Goal: Information Seeking & Learning: Find specific page/section

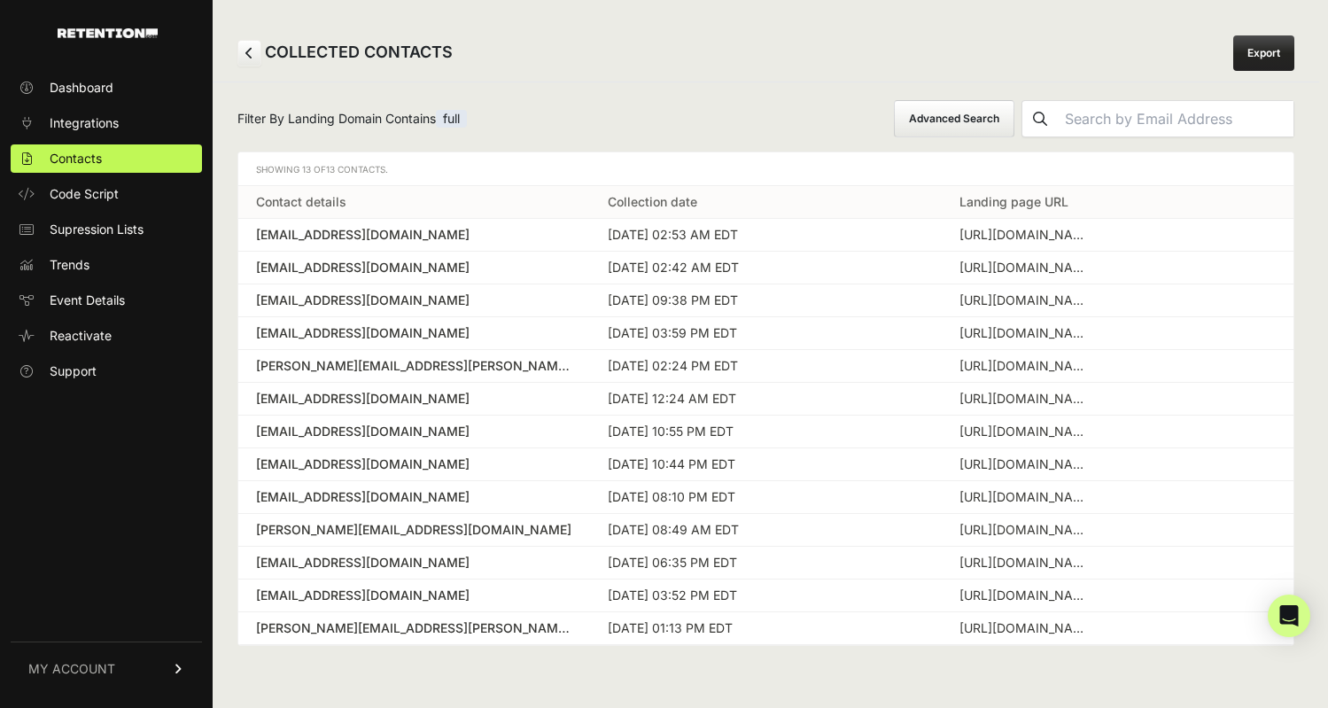
click at [1000, 120] on button "Advanced Search" at bounding box center [954, 118] width 120 height 37
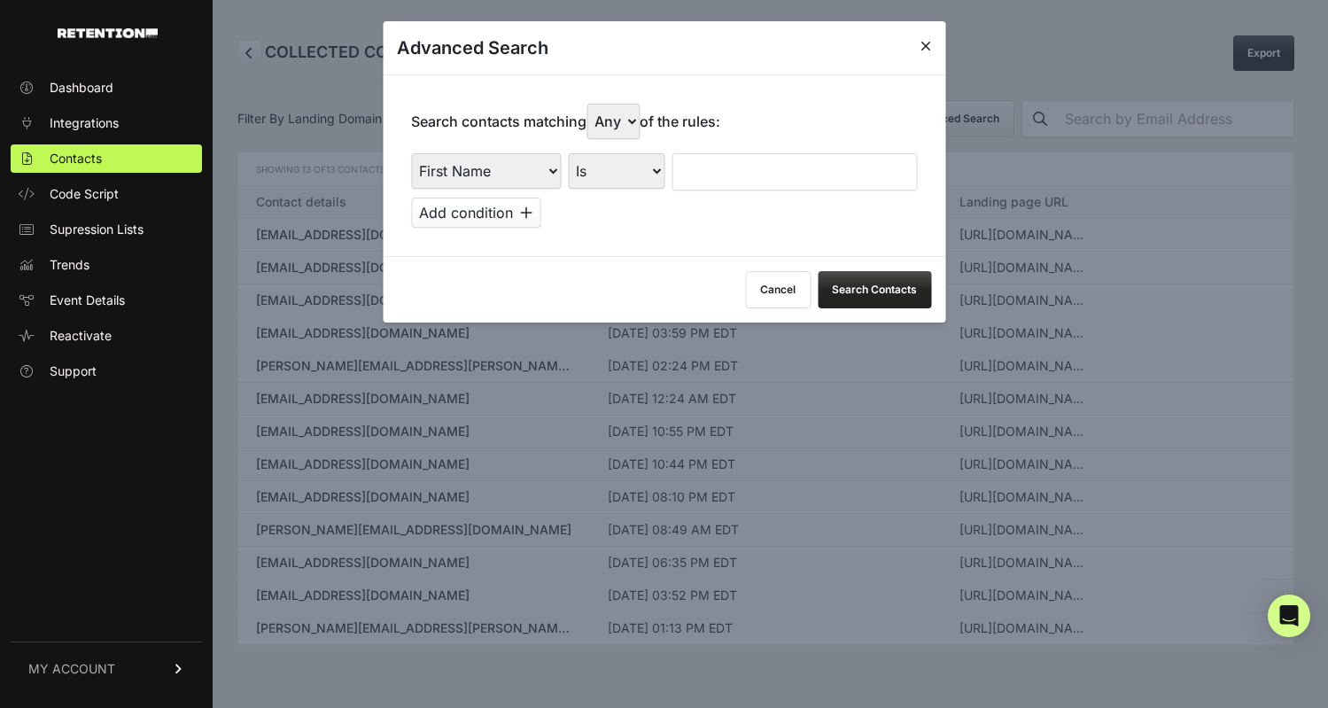
click at [510, 172] on select "First Name Last Name State City Email Email Domain Landing Domain Landing Page …" at bounding box center [486, 170] width 150 height 35
select select "landing_page_domain"
click at [411, 153] on select "First Name Last Name State City Email Email Domain Landing Domain Landing Page …" at bounding box center [486, 170] width 150 height 35
click at [618, 170] on select "Is Is not Contains Starts with" at bounding box center [616, 170] width 97 height 35
select select "contains"
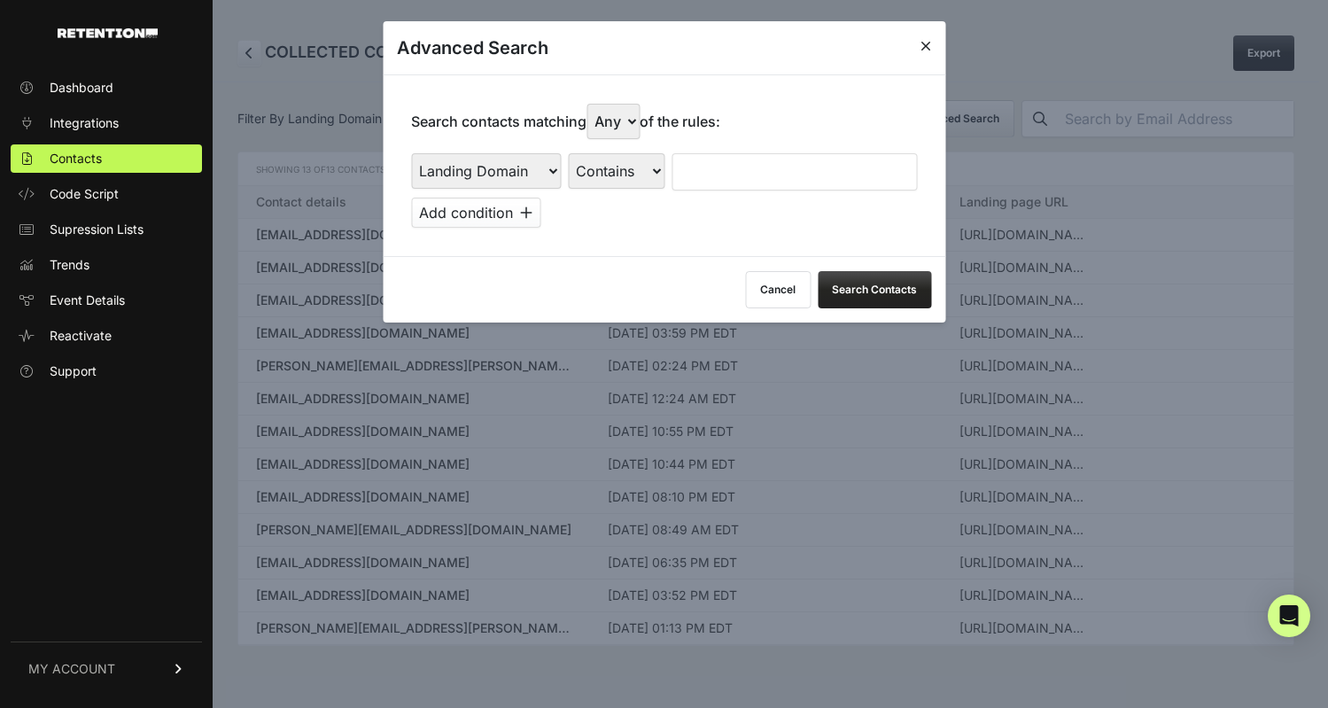
click at [569, 153] on select "Is Is not Contains Starts with" at bounding box center [616, 170] width 97 height 35
click at [701, 162] on input "text" at bounding box center [794, 171] width 245 height 37
type input "full"
click at [852, 291] on button "Search Contacts" at bounding box center [874, 289] width 113 height 37
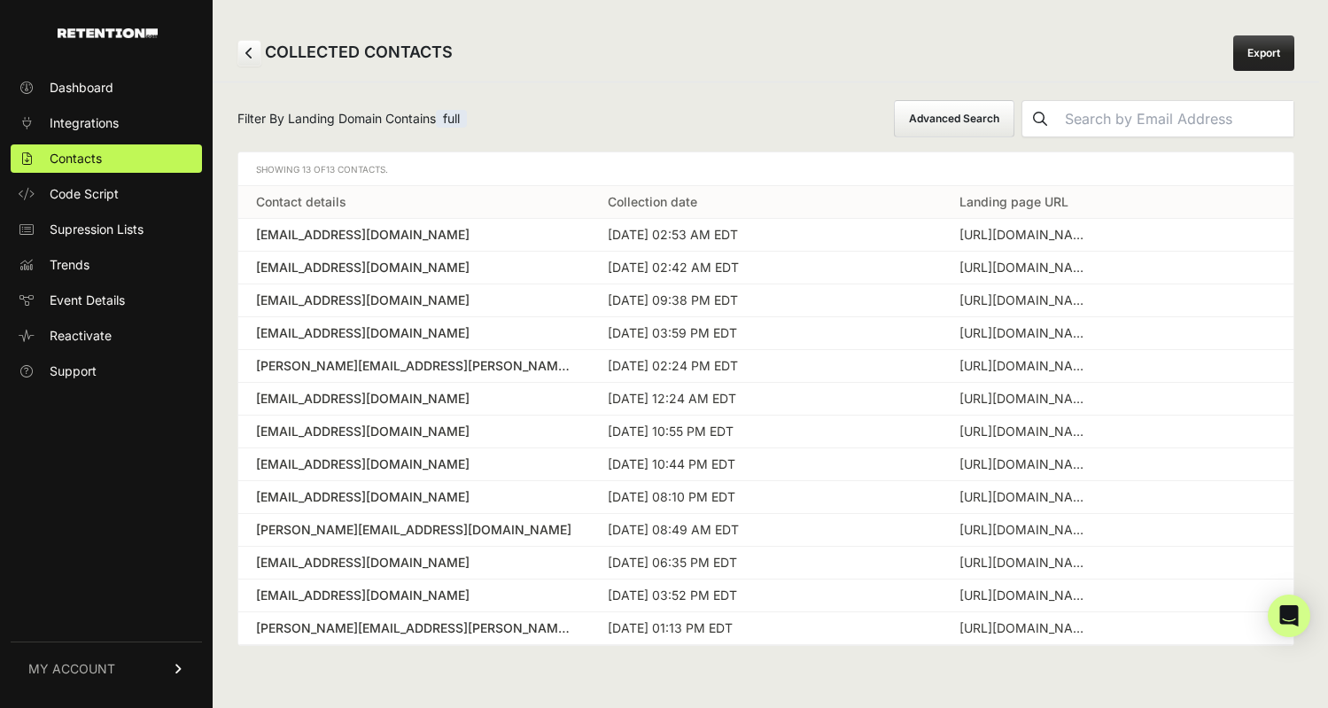
click at [254, 58] on link at bounding box center [249, 53] width 24 height 27
